Goal: Transaction & Acquisition: Purchase product/service

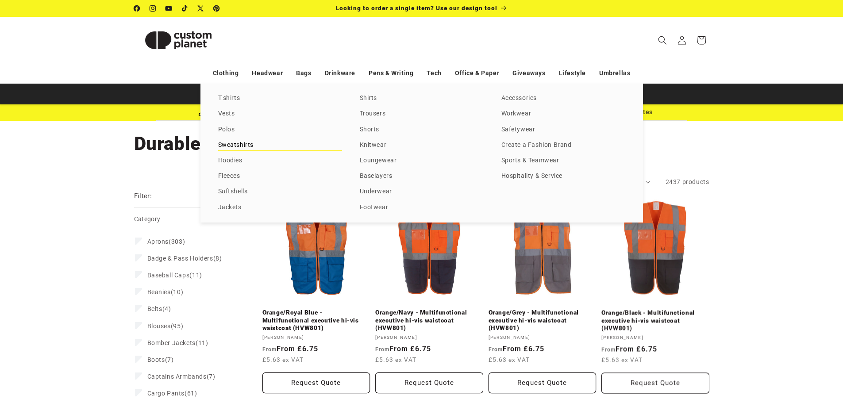
click at [233, 144] on link "Sweatshirts" at bounding box center [280, 145] width 124 height 12
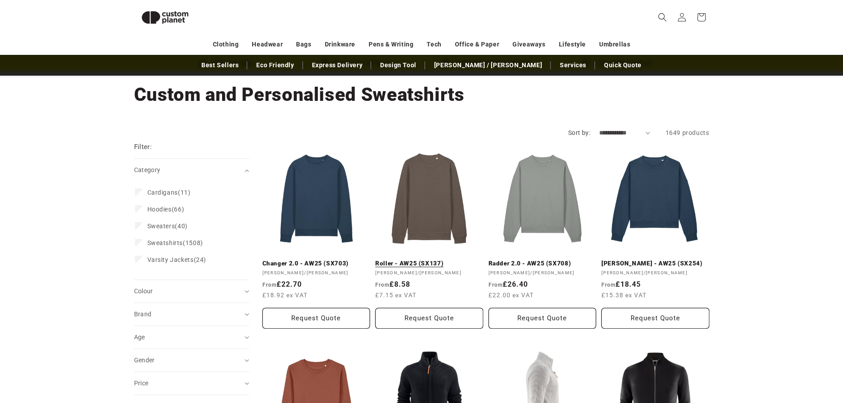
scroll to position [32, 0]
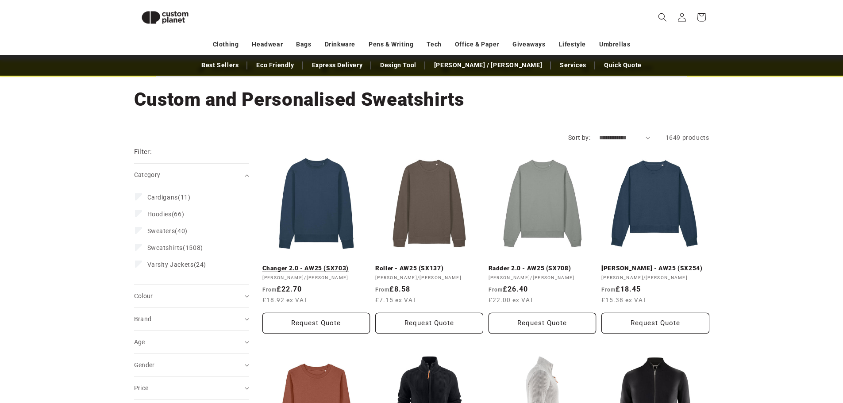
click at [318, 265] on link "Changer 2.0 - AW25 (SX703)" at bounding box center [317, 269] width 108 height 8
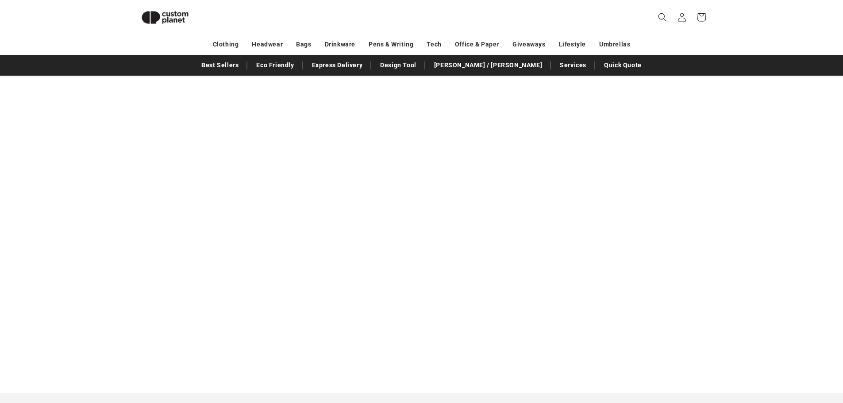
scroll to position [874, 0]
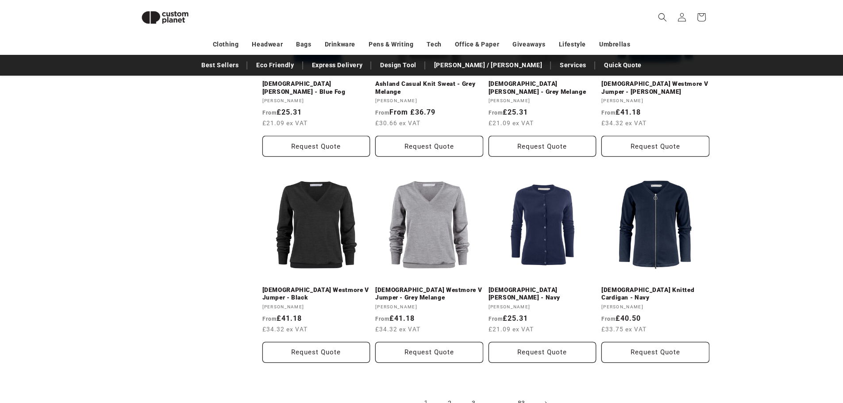
scroll to position [994, 0]
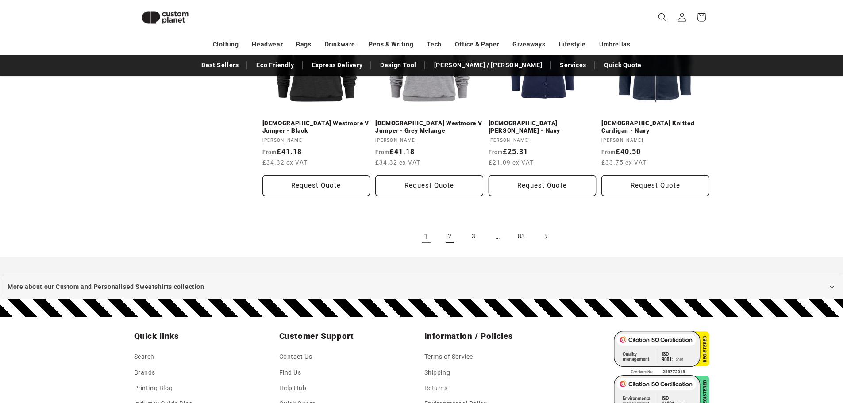
click at [445, 240] on link "2" at bounding box center [450, 236] width 19 height 19
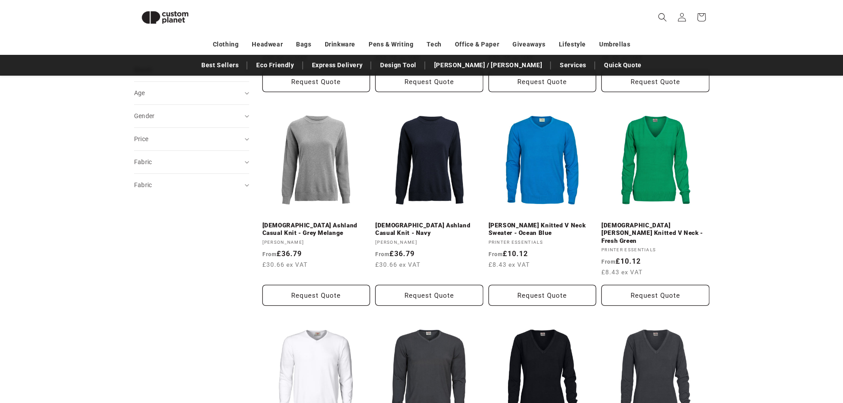
scroll to position [298, 0]
